Goal: Find specific page/section: Find specific page/section

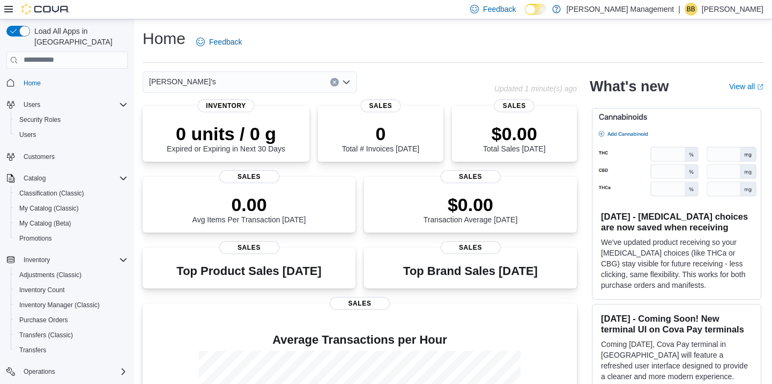
click at [266, 87] on div "[PERSON_NAME]'s" at bounding box center [250, 81] width 215 height 21
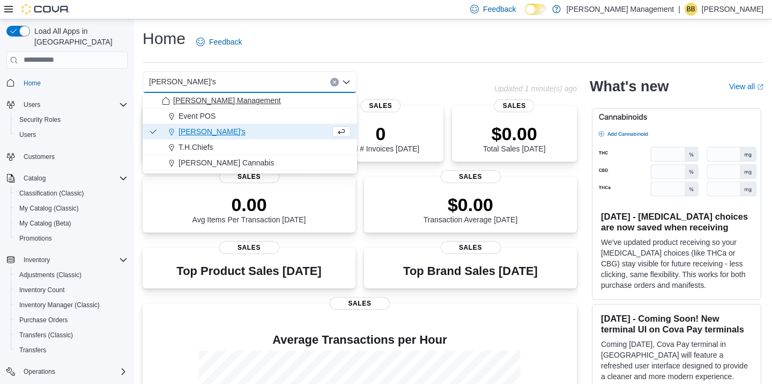
click at [237, 102] on span "[PERSON_NAME] Management" at bounding box center [227, 100] width 108 height 11
